Goal: Task Accomplishment & Management: Manage account settings

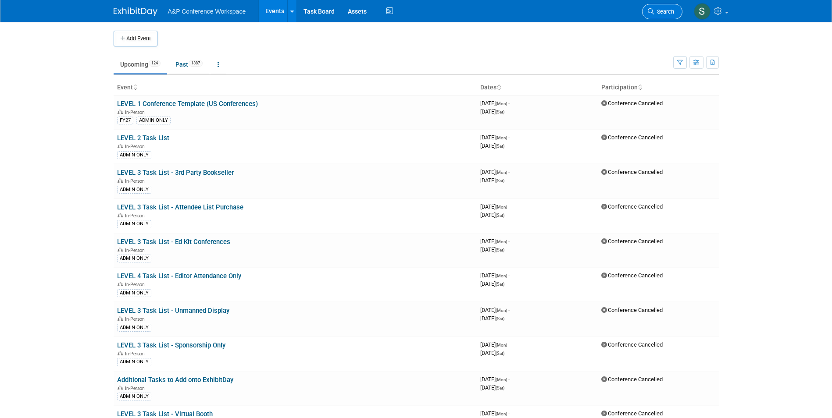
click at [657, 7] on link "Search" at bounding box center [662, 11] width 40 height 15
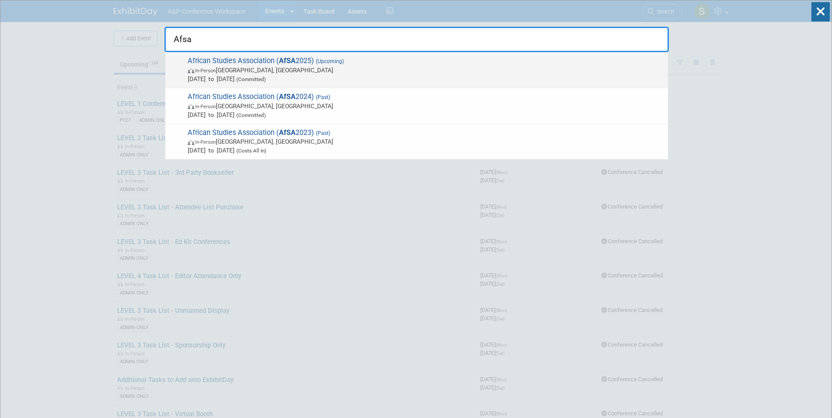
type input "Afsa"
click at [337, 68] on span "In-Person Atlanta, GA" at bounding box center [426, 70] width 476 height 9
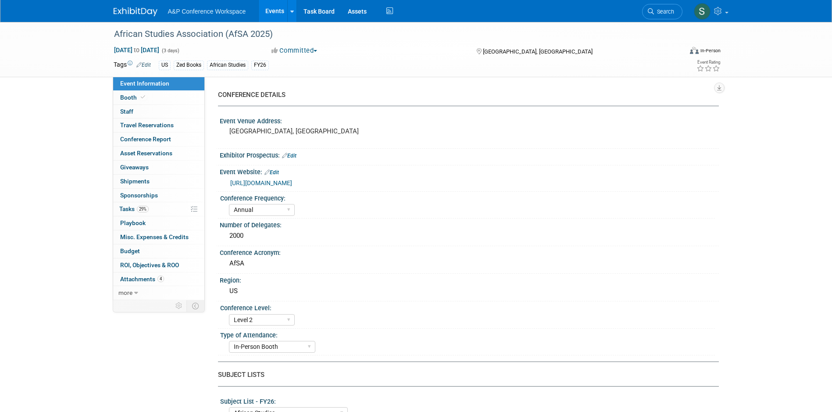
select select "Annual"
select select "Level 2"
select select "In-Person Booth"
select select "African Studies"
select select "Zed Books"
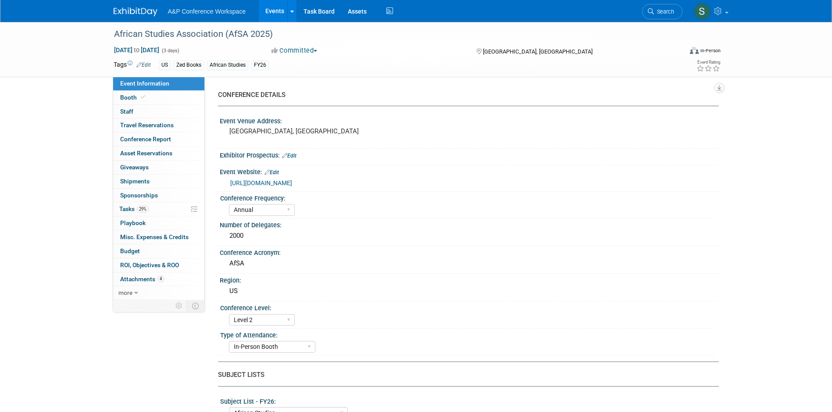
select select "[PERSON_NAME]"
select select "Networking/Commissioning"
click at [146, 216] on link "29% Tasks 29%" at bounding box center [158, 209] width 91 height 14
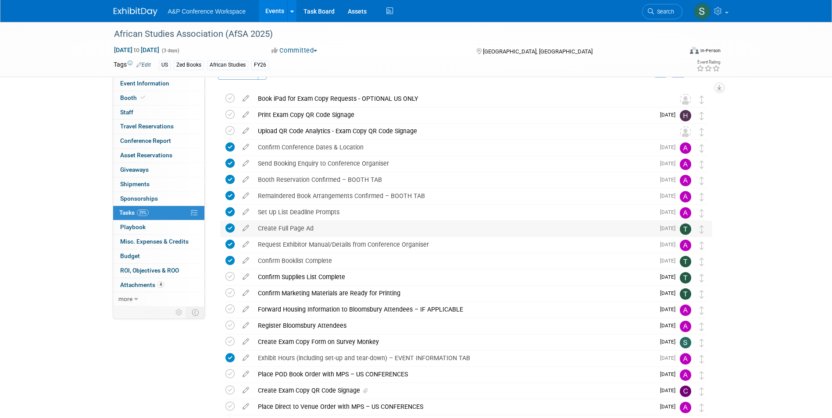
scroll to position [44, 0]
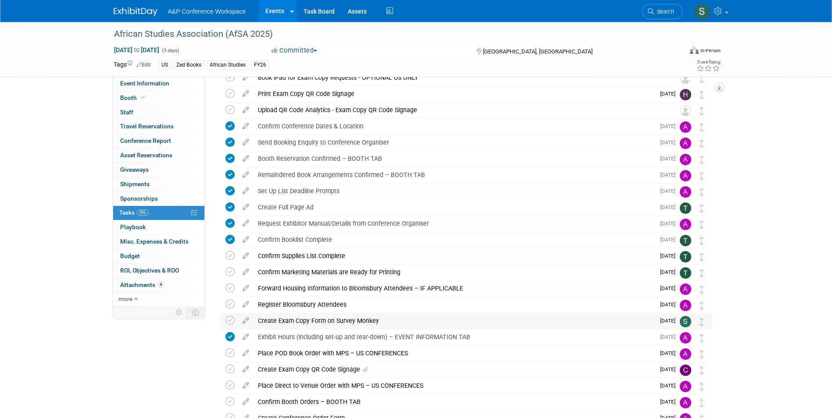
click at [357, 319] on div "Create Exam Copy Form on Survey Monkey" at bounding box center [454, 321] width 401 height 15
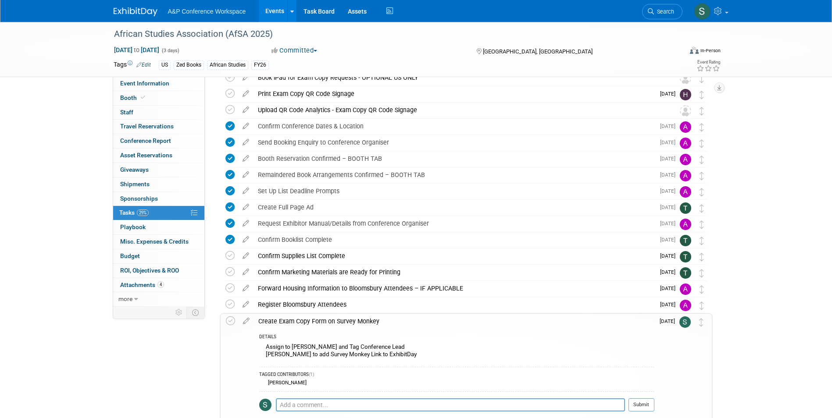
click at [343, 321] on div "Create Exam Copy Form on Survey Monkey" at bounding box center [454, 321] width 400 height 15
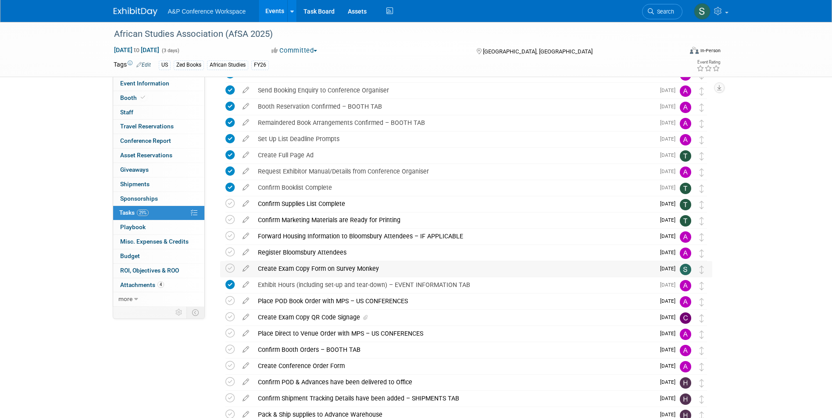
scroll to position [132, 0]
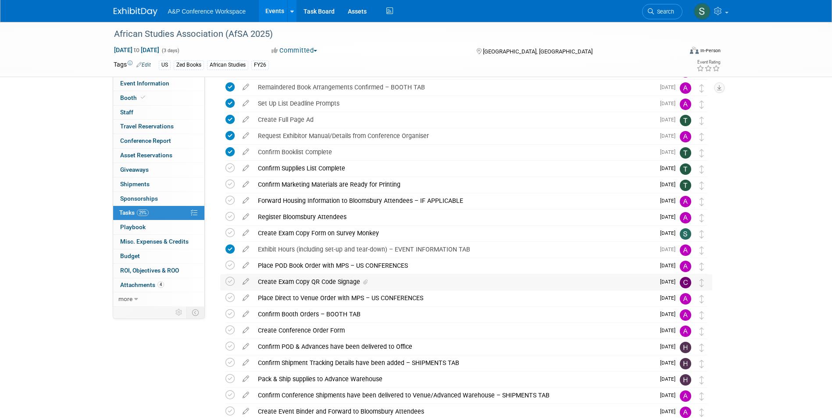
click at [340, 281] on div "Create Exam Copy QR Code Signage" at bounding box center [454, 282] width 401 height 15
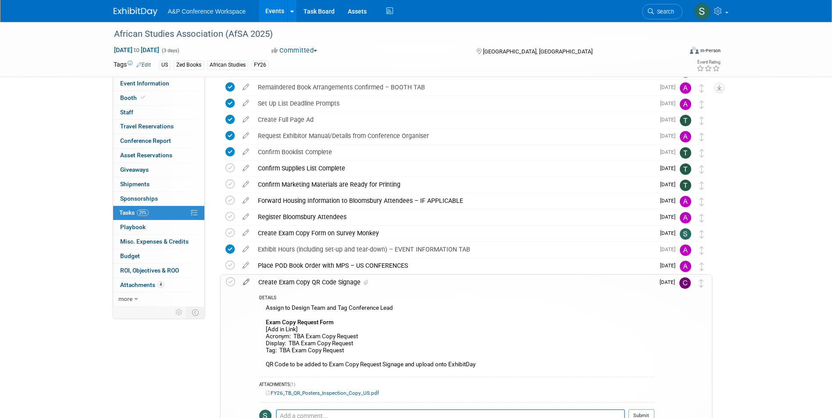
click at [246, 281] on icon at bounding box center [246, 280] width 15 height 11
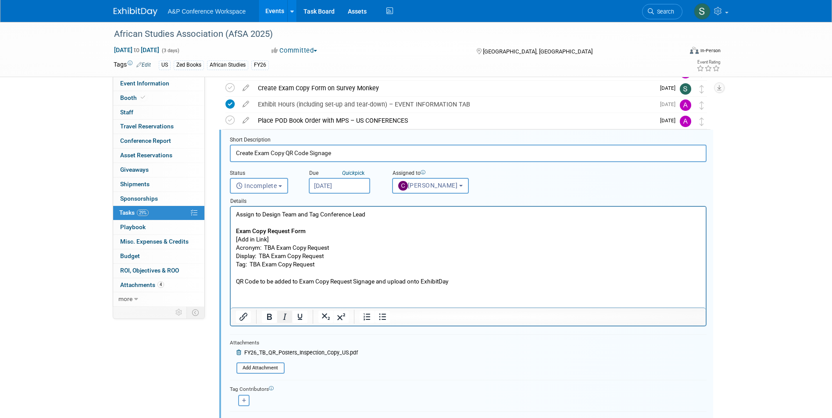
scroll to position [0, 0]
drag, startPoint x: 274, startPoint y: 238, endPoint x: 235, endPoint y: 237, distance: 39.0
click at [235, 237] on body "Assign to Design Team and Tag Conference Lead Exam Copy Request Form [Add in Li…" at bounding box center [468, 246] width 466 height 75
paste body "Rich Text Area. Press ALT-0 for help."
click at [274, 244] on p "Assign to Design Team and Tag Conference Lead Exam Copy Request Form https://ww…" at bounding box center [468, 246] width 465 height 75
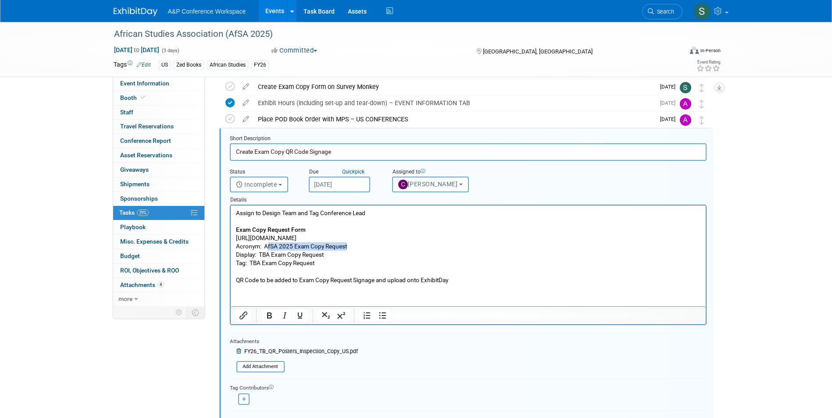
drag, startPoint x: 349, startPoint y: 247, endPoint x: 266, endPoint y: 245, distance: 82.5
click at [266, 245] on p "Assign to Design Team and Tag Conference Lead Exam Copy Request Form https://ww…" at bounding box center [468, 246] width 465 height 75
drag, startPoint x: 264, startPoint y: 246, endPoint x: 347, endPoint y: 247, distance: 82.5
click at [347, 247] on p "Assign to Design Team and Tag Conference Lead Exam Copy Request Form https://ww…" at bounding box center [468, 246] width 465 height 75
copy p "AfSA 2025 Exam Copy Request"
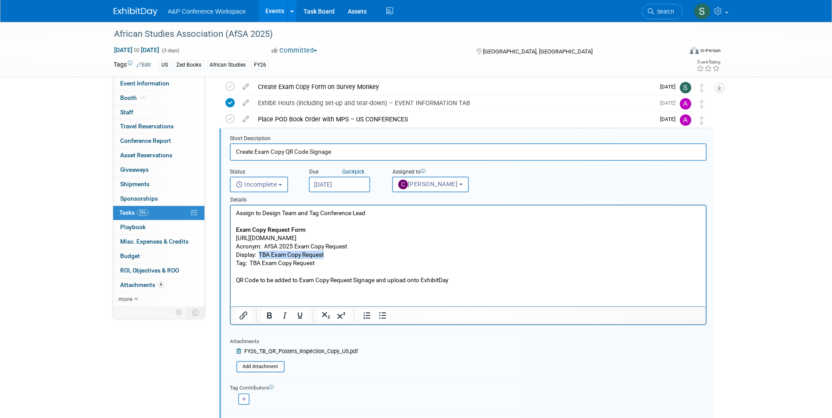
drag, startPoint x: 328, startPoint y: 252, endPoint x: 259, endPoint y: 251, distance: 68.9
click at [259, 251] on p "Assign to Design Team and Tag Conference Lead Exam Copy Request Form https://ww…" at bounding box center [468, 246] width 465 height 75
drag, startPoint x: 310, startPoint y: 264, endPoint x: 251, endPoint y: 262, distance: 58.8
click at [251, 262] on p "Assign to Design Team and Tag Conference Lead Exam Copy Request Form https://ww…" at bounding box center [468, 246] width 465 height 75
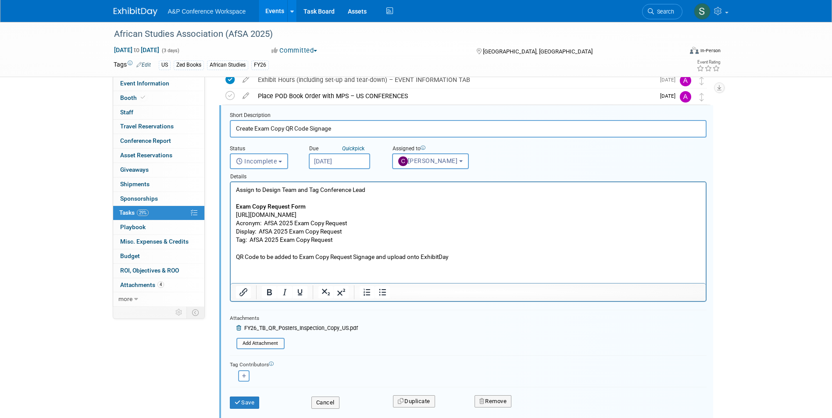
scroll to position [322, 0]
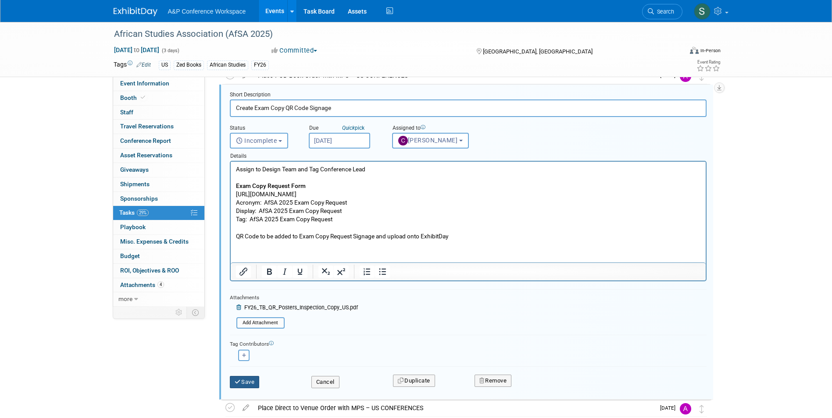
click at [250, 380] on button "Save" at bounding box center [245, 382] width 30 height 12
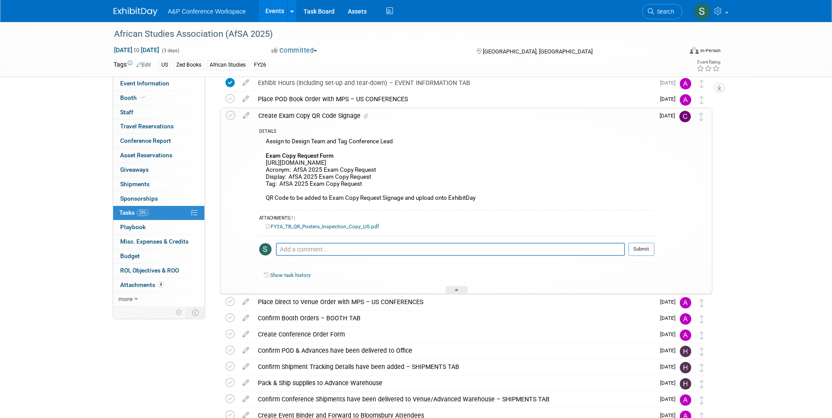
scroll to position [278, 0]
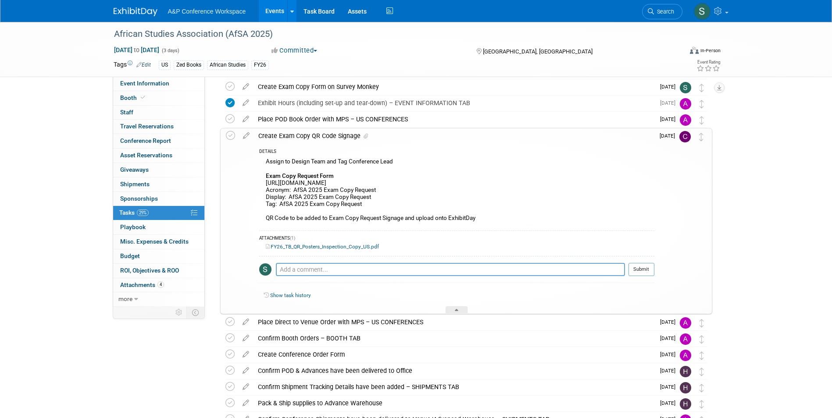
click at [317, 139] on div "Create Exam Copy QR Code Signage" at bounding box center [454, 136] width 400 height 15
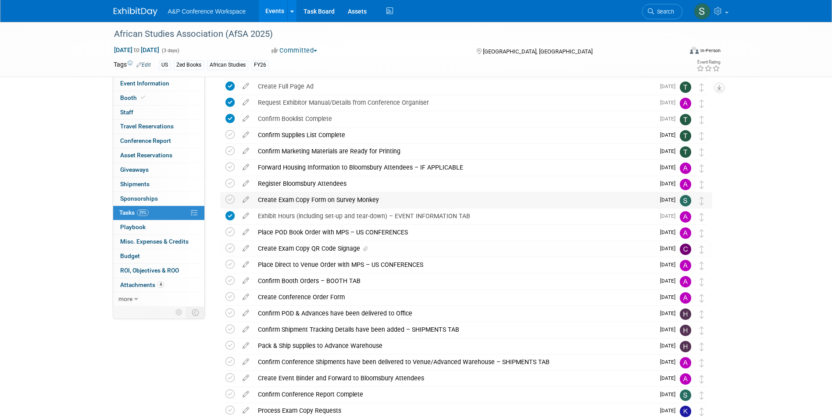
scroll to position [164, 0]
drag, startPoint x: 226, startPoint y: 198, endPoint x: 229, endPoint y: 203, distance: 5.3
click at [226, 198] on icon at bounding box center [229, 200] width 9 height 9
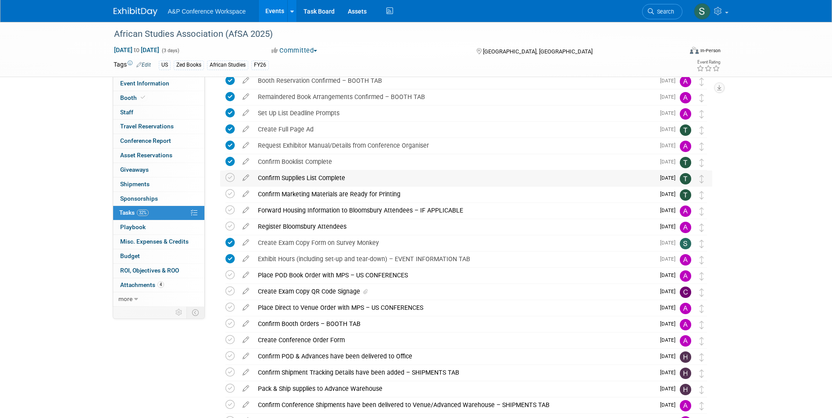
scroll to position [132, 0]
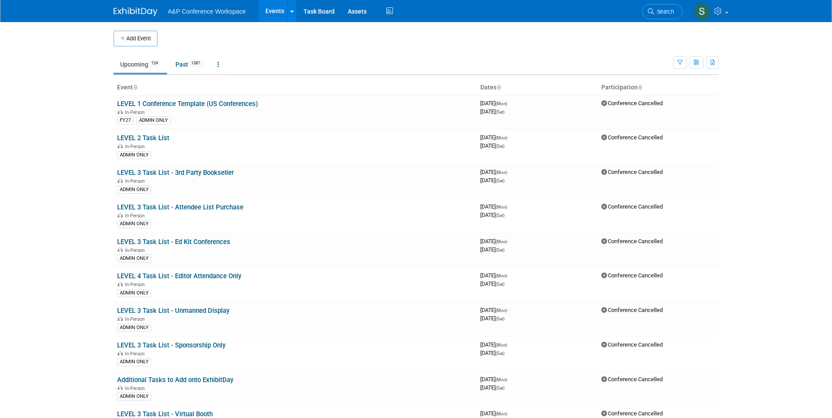
click at [652, 11] on icon at bounding box center [651, 11] width 6 height 6
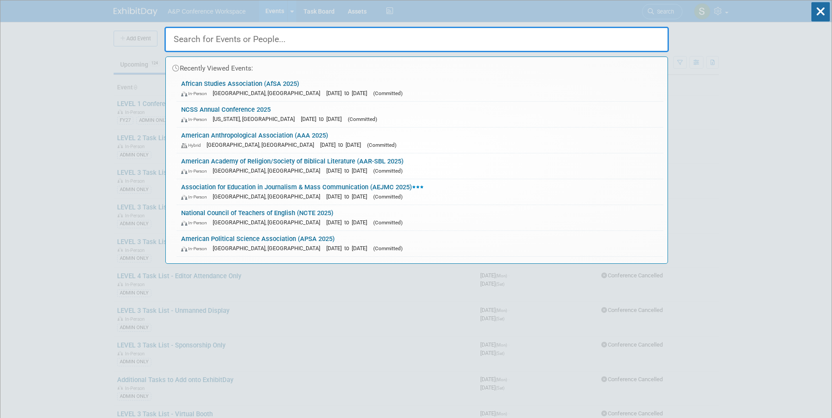
paste input "National Association for Interpretation (NAI 2025)"
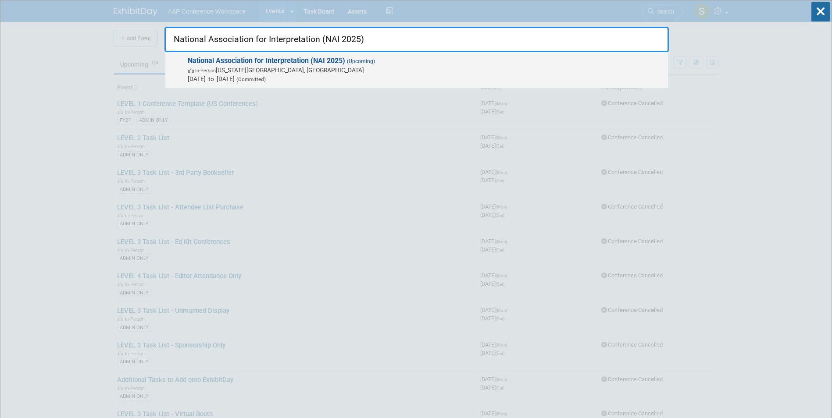
type input "National Association for Interpretation (NAI 2025)"
click at [294, 62] on strong "National Association for Interpretation (NAI 2025)" at bounding box center [266, 61] width 157 height 8
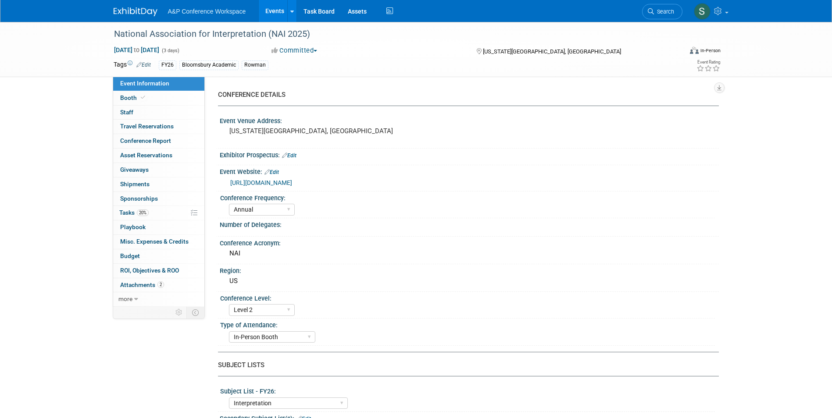
select select "Annual"
select select "Level 2"
select select "In-Person Booth"
select select "Interpretation"
select select "Bloomsbury Academic"
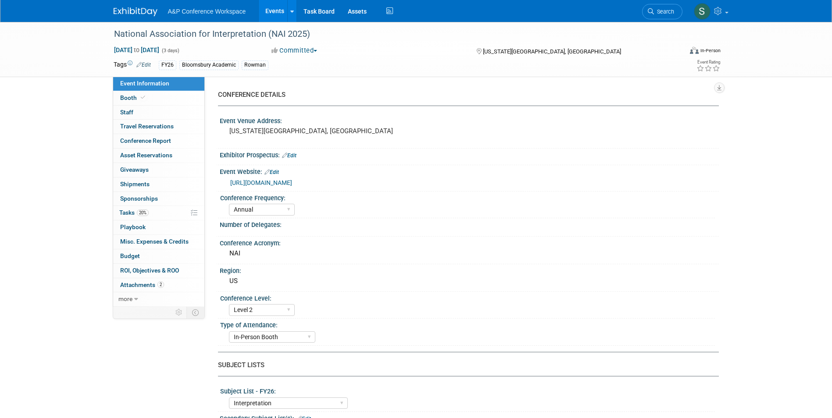
select select "[PERSON_NAME]"
select select "Brand/Subject Presence​"
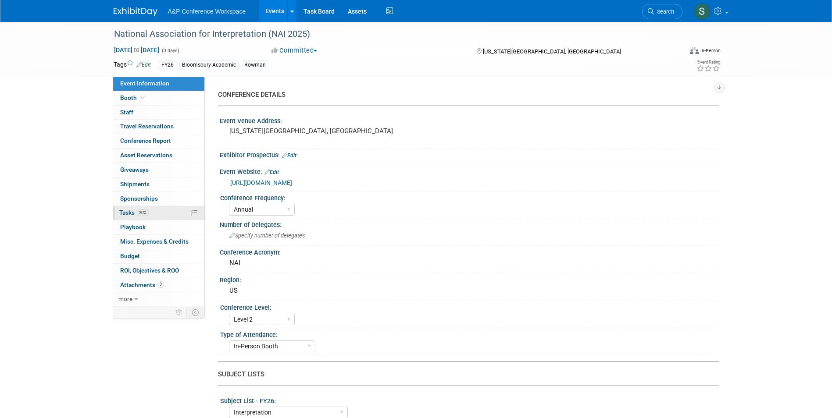
click at [134, 215] on span "Tasks 20%" at bounding box center [133, 212] width 29 height 7
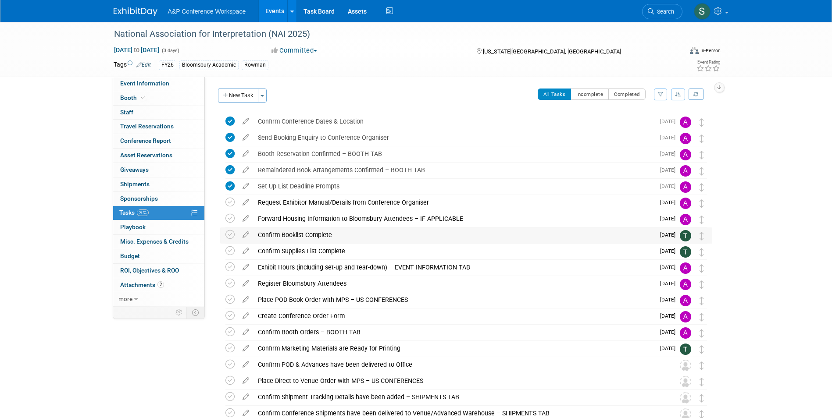
click at [321, 235] on div "Confirm Booklist Complete" at bounding box center [454, 235] width 401 height 15
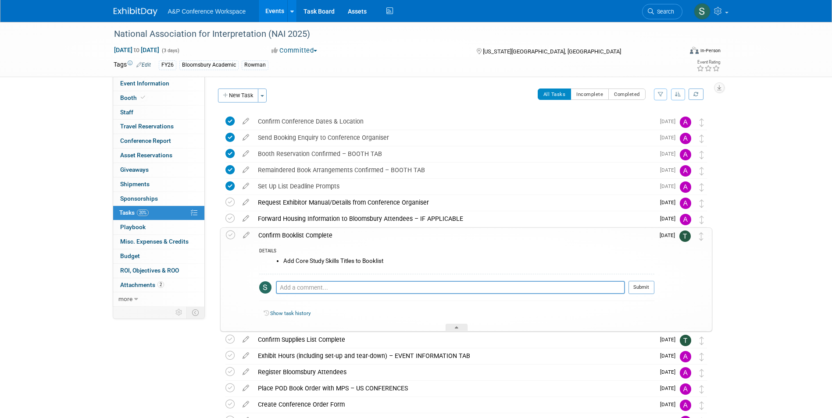
click at [314, 234] on div "Confirm Booklist Complete" at bounding box center [454, 235] width 400 height 15
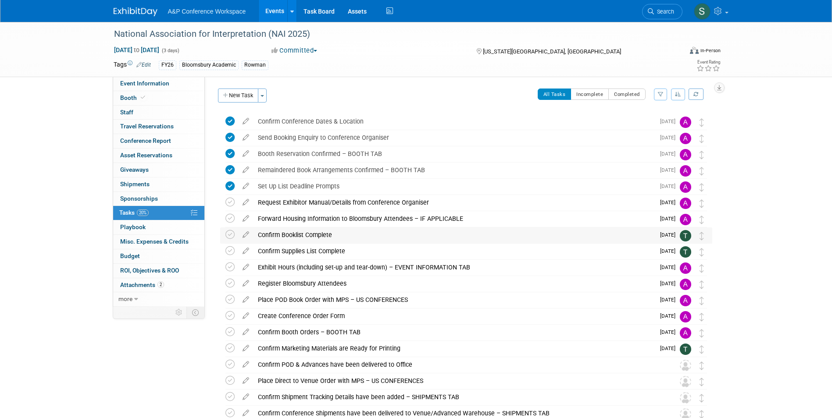
click at [330, 234] on div "Confirm Booklist Complete" at bounding box center [454, 235] width 401 height 15
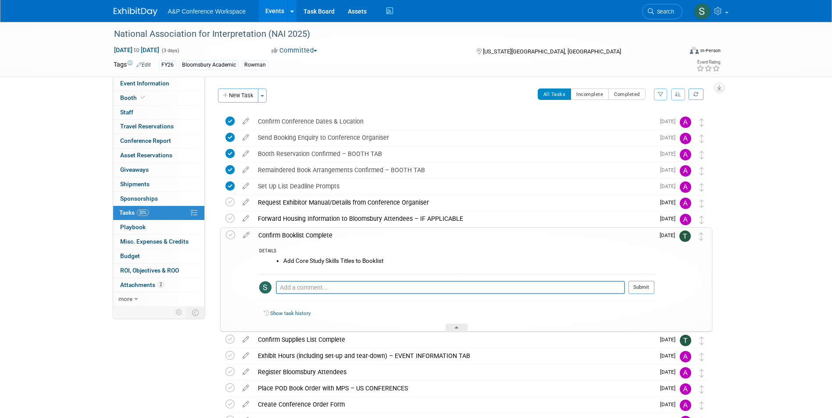
click at [317, 233] on div "Confirm Booklist Complete" at bounding box center [454, 235] width 400 height 15
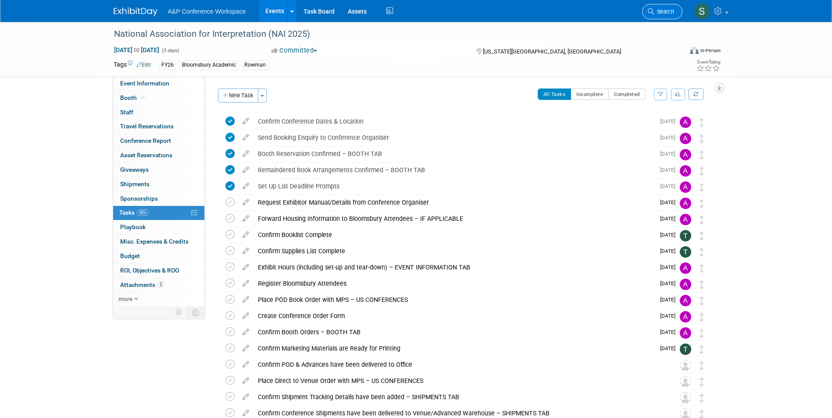
click at [675, 11] on link "Search" at bounding box center [662, 11] width 40 height 15
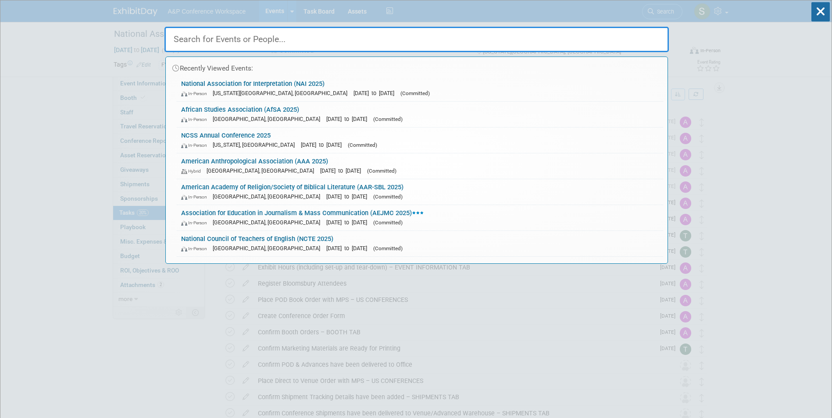
click at [218, 48] on input "text" at bounding box center [416, 39] width 504 height 25
paste input "International Textile and Apparel Association (ITAA 2025)"
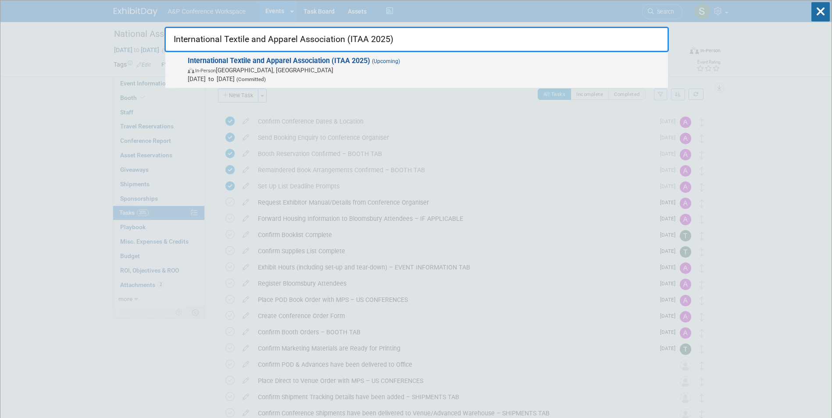
type input "International Textile and Apparel Association (ITAA 2025)"
click at [325, 62] on strong "International Textile and Apparel Association (ITAA 2025)" at bounding box center [279, 61] width 182 height 8
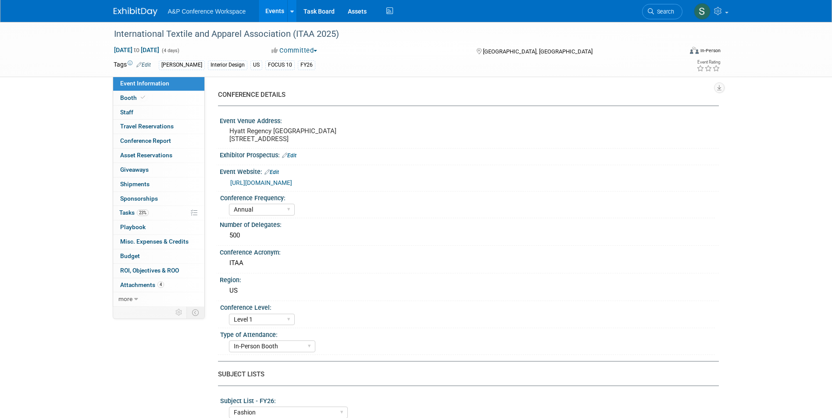
select select "Annual"
select select "Level 1"
select select "In-Person Booth"
select select "Fashion"
select select "[PERSON_NAME] Books"
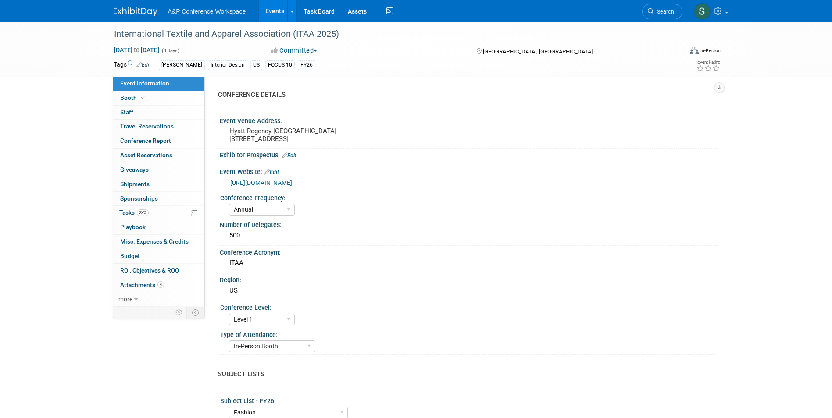
select select "[PERSON_NAME]"
select select "Brand/Subject Presence​"
click at [138, 215] on span "23%" at bounding box center [143, 213] width 12 height 7
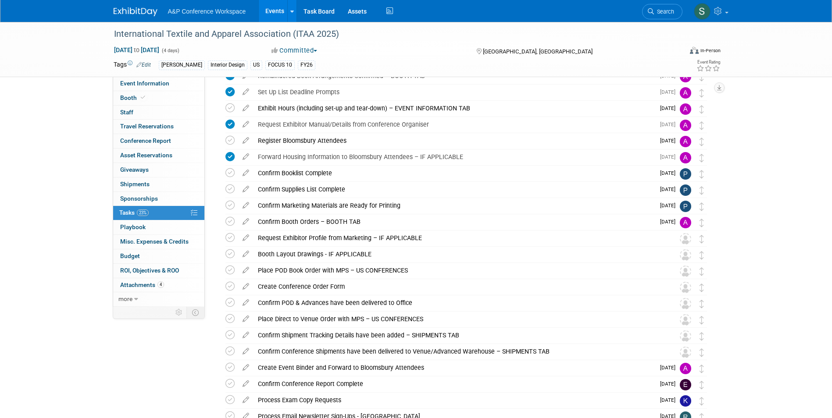
scroll to position [219, 0]
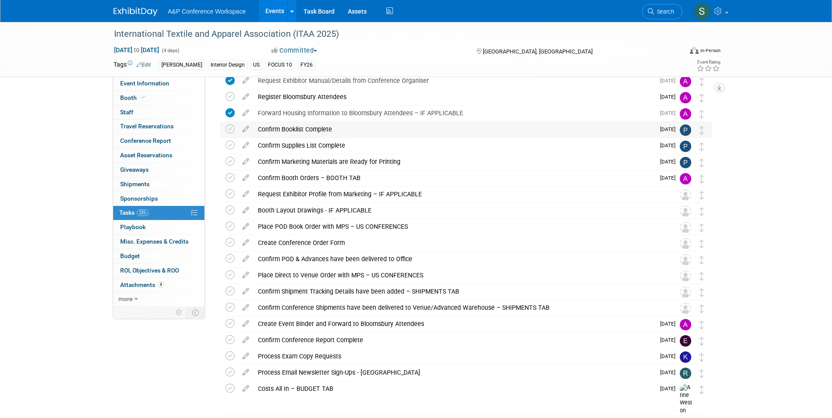
click at [303, 132] on div "Confirm Booklist Complete" at bounding box center [454, 129] width 401 height 15
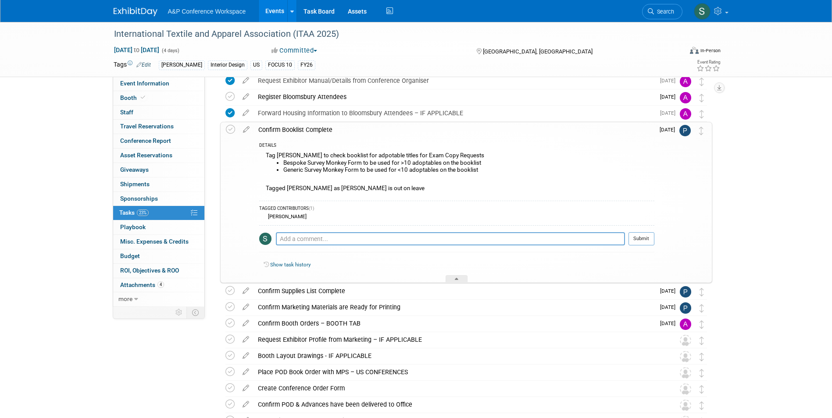
click at [325, 133] on div "Confirm Booklist Complete" at bounding box center [454, 129] width 400 height 15
